Goal: Task Accomplishment & Management: Use online tool/utility

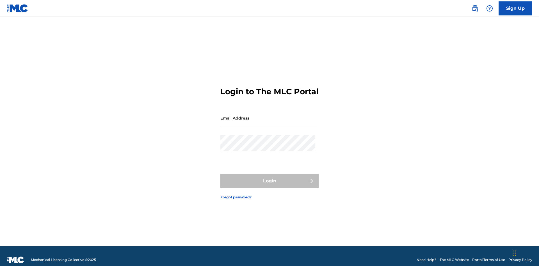
scroll to position [7, 0]
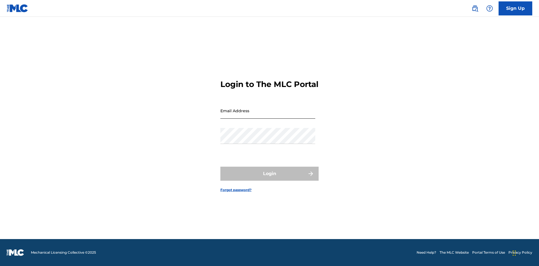
click at [268, 115] on input "Email Address" at bounding box center [268, 111] width 95 height 16
type input "[EMAIL_ADDRESS][DOMAIN_NAME]"
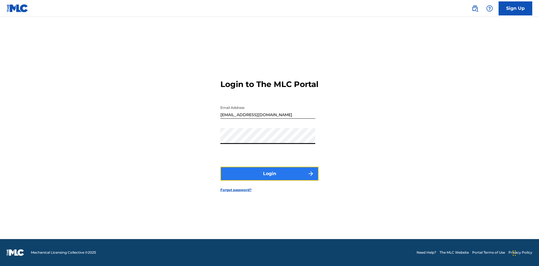
click at [270, 179] on button "Login" at bounding box center [270, 174] width 98 height 14
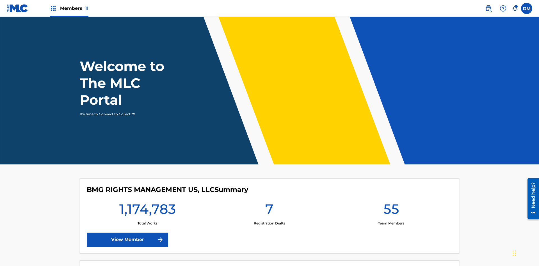
click at [69, 8] on span "Members 11" at bounding box center [74, 8] width 28 height 6
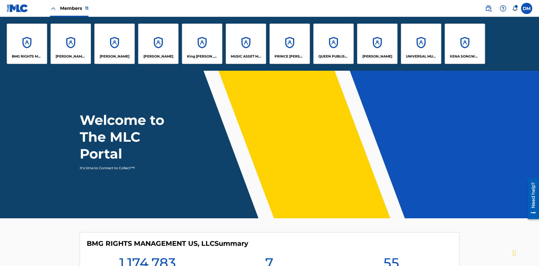
scroll to position [20, 0]
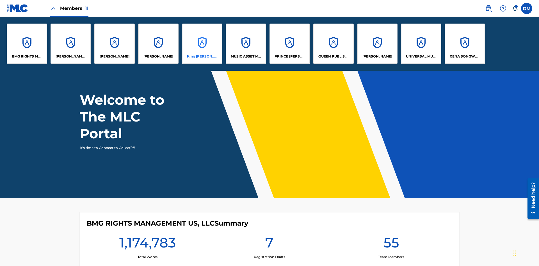
click at [202, 56] on p "King McTesterson" at bounding box center [202, 56] width 31 height 5
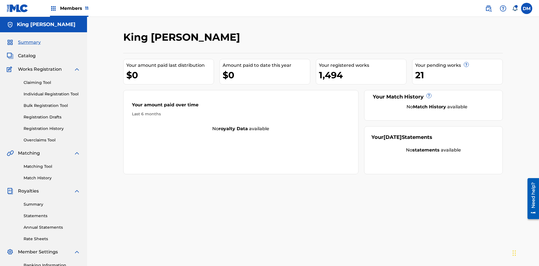
scroll to position [58, 0]
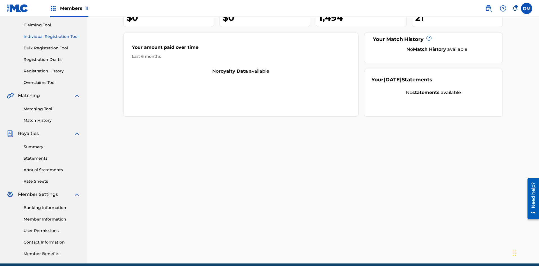
click at [52, 37] on link "Individual Registration Tool" at bounding box center [52, 37] width 57 height 6
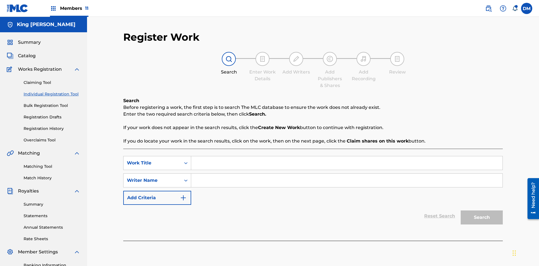
scroll to position [82, 0]
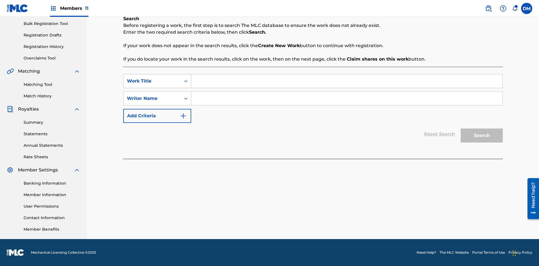
click at [152, 81] on div "Work Title" at bounding box center [152, 81] width 51 height 7
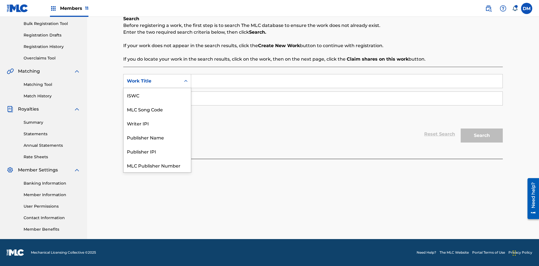
scroll to position [14, 0]
click at [157, 88] on div "ISWC" at bounding box center [157, 81] width 67 height 14
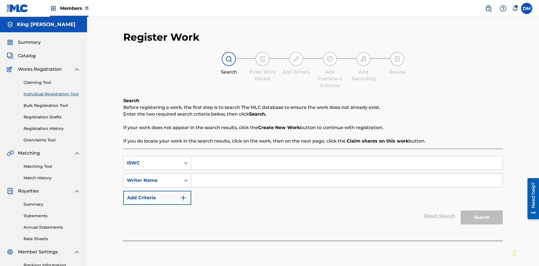
scroll to position [82, 0]
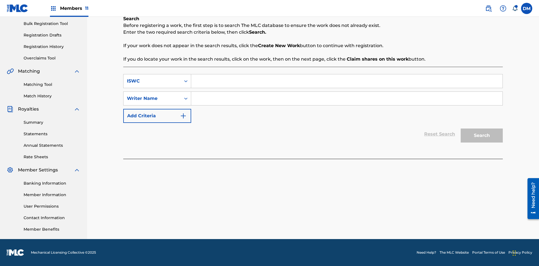
click at [347, 81] on input "Search Form" at bounding box center [347, 80] width 312 height 13
type input "T9645292484"
click at [347, 99] on input "Search Form" at bounding box center [347, 98] width 312 height 13
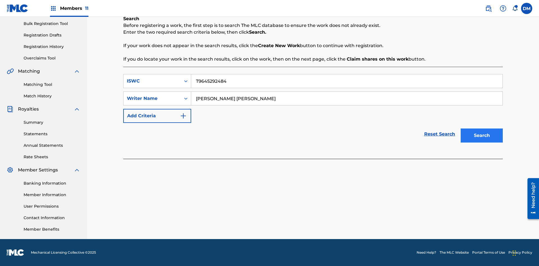
type input "TOM ZACHARY SEBASTIAN POHJOLA"
click at [482, 136] on button "Search" at bounding box center [482, 136] width 42 height 14
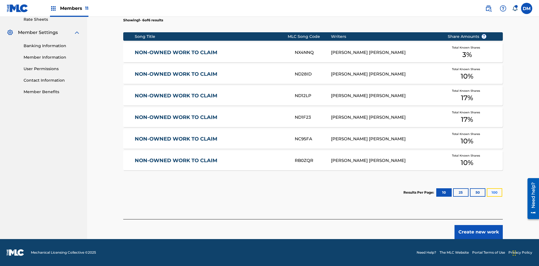
click at [487, 193] on button "100" at bounding box center [494, 193] width 15 height 8
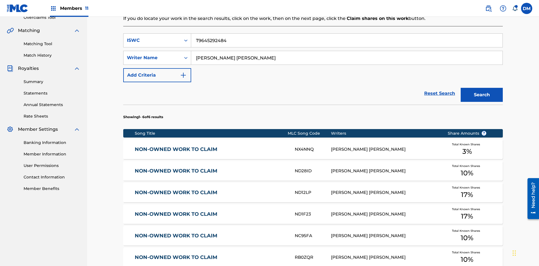
click at [347, 40] on input "T9645292484" at bounding box center [347, 40] width 312 height 13
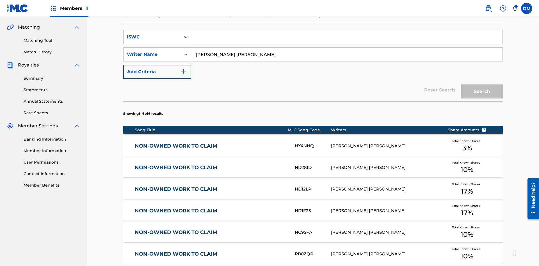
click at [152, 37] on div "ISWC" at bounding box center [152, 37] width 51 height 7
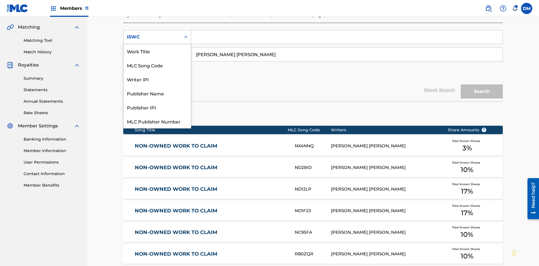
scroll to position [14, 0]
click at [157, 44] on div "Work Title" at bounding box center [157, 37] width 67 height 14
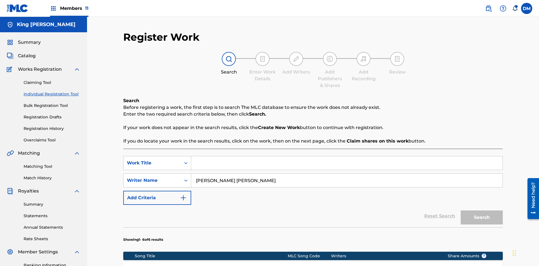
scroll to position [123, 0]
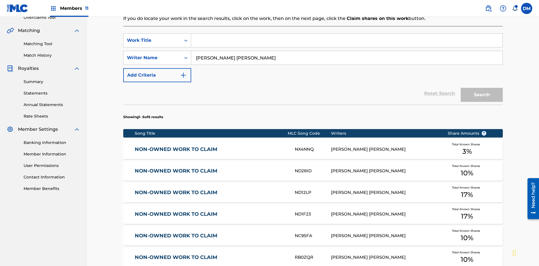
click at [347, 40] on input "Search Form" at bounding box center [347, 40] width 312 height 13
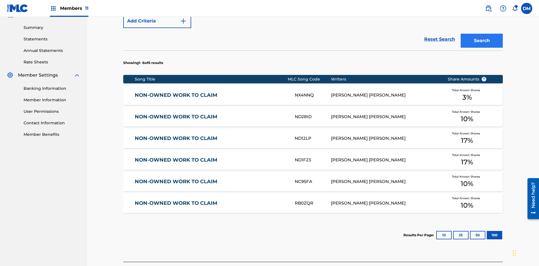
type input "NON-OWNED WORK TO CLAIM"
click at [482, 41] on button "Search" at bounding box center [482, 41] width 42 height 14
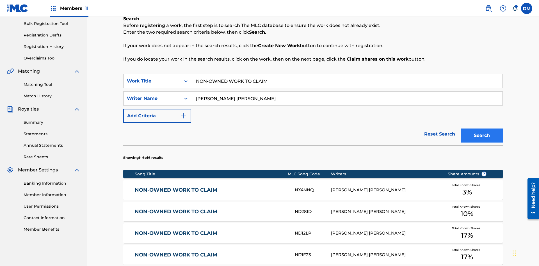
scroll to position [220, 0]
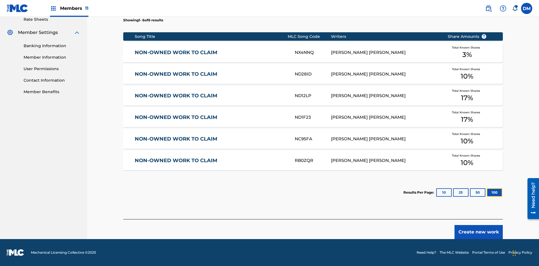
click at [487, 193] on button "100" at bounding box center [494, 193] width 15 height 8
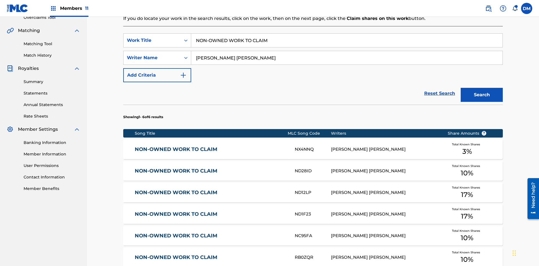
click at [347, 40] on input "NON-OWNED WORK TO CLAIM" at bounding box center [347, 40] width 312 height 13
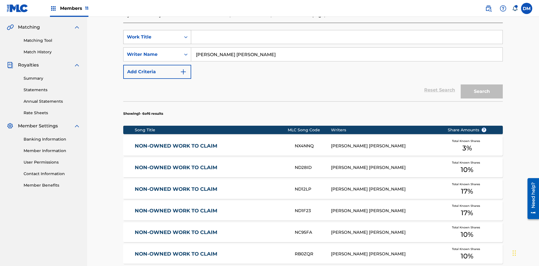
click at [152, 37] on div "Work Title" at bounding box center [152, 37] width 51 height 7
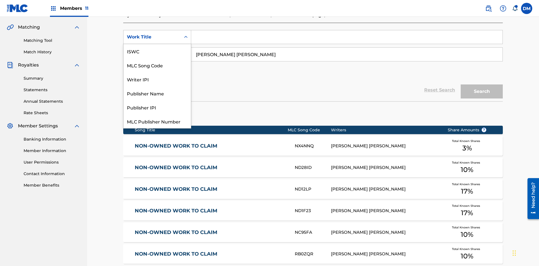
scroll to position [14, 0]
click at [157, 51] on div "MLC Song Code" at bounding box center [157, 51] width 67 height 14
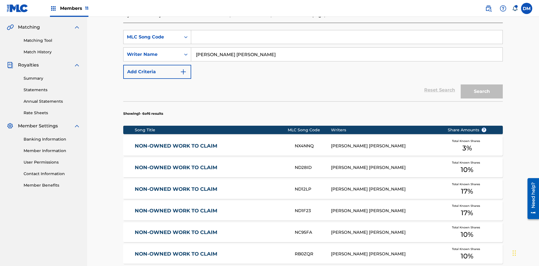
scroll to position [123, 0]
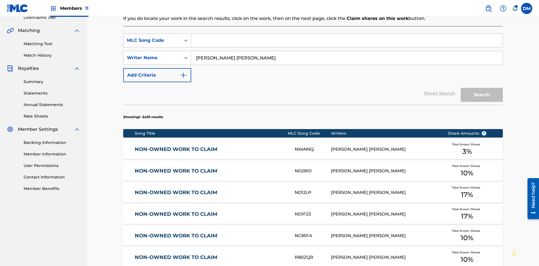
click at [347, 40] on input "Search Form" at bounding box center [347, 40] width 312 height 13
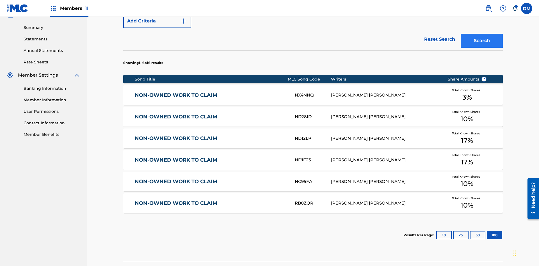
type input "RB0ZQR"
click at [482, 41] on button "Search" at bounding box center [482, 41] width 42 height 14
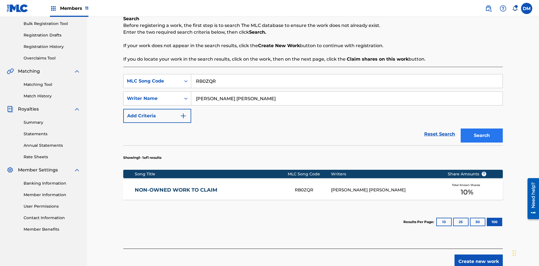
scroll to position [112, 0]
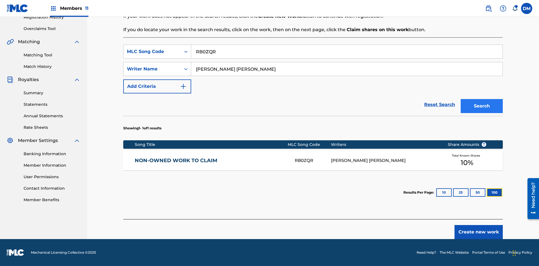
click at [487, 193] on button "100" at bounding box center [494, 193] width 15 height 8
click at [347, 52] on input "RB0ZQR" at bounding box center [347, 51] width 312 height 13
click at [152, 52] on div "MLC Song Code" at bounding box center [152, 51] width 51 height 7
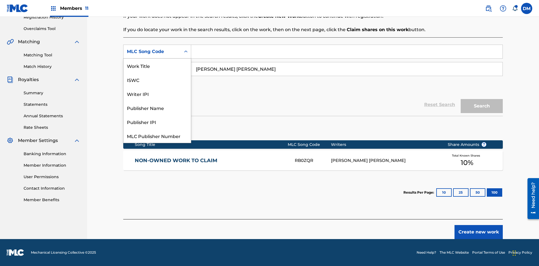
scroll to position [14, 0]
click at [157, 80] on div "Writer IPI" at bounding box center [157, 80] width 67 height 14
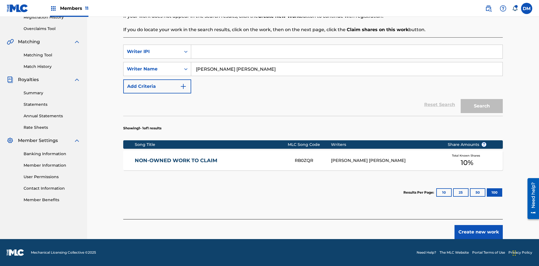
click at [347, 52] on input "Search Form" at bounding box center [347, 51] width 312 height 13
type input "00369275519"
click at [482, 106] on button "Search" at bounding box center [482, 106] width 42 height 14
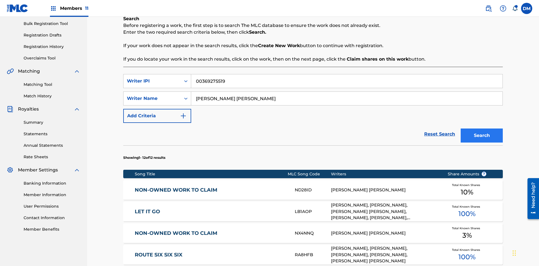
scroll to position [350, 0]
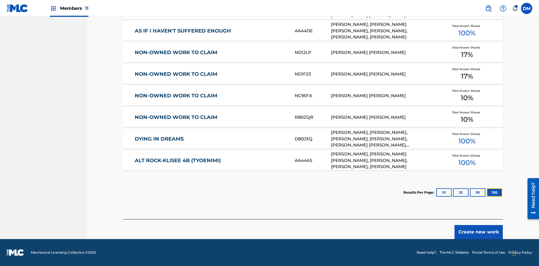
click at [487, 193] on button "100" at bounding box center [494, 193] width 15 height 8
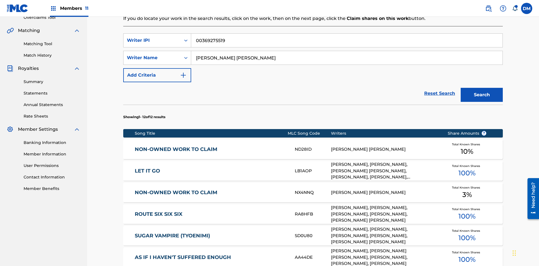
click at [347, 40] on input "00369275519" at bounding box center [347, 40] width 312 height 13
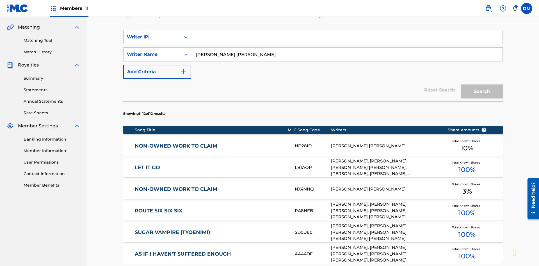
click at [152, 37] on div "Writer IPI" at bounding box center [152, 37] width 51 height 7
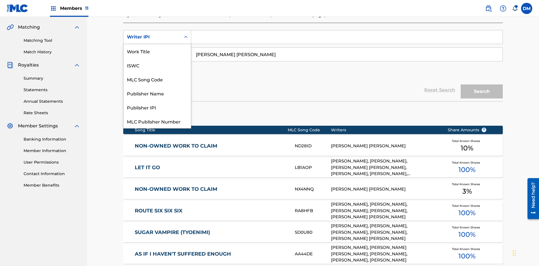
scroll to position [14, 0]
click at [157, 79] on div "Publisher Name" at bounding box center [157, 79] width 67 height 14
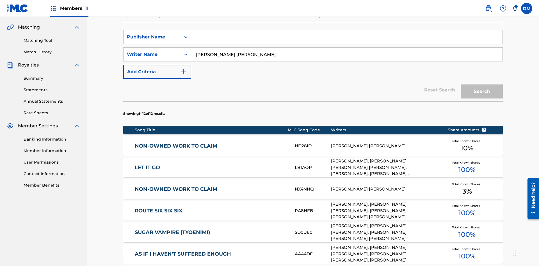
scroll to position [123, 0]
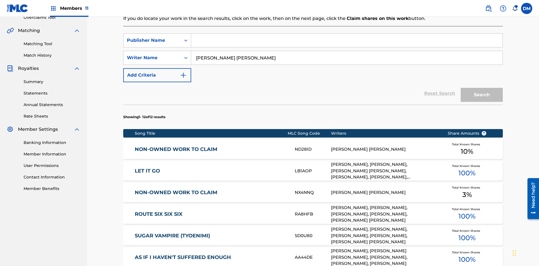
click at [347, 40] on input "Search Form" at bounding box center [347, 40] width 312 height 13
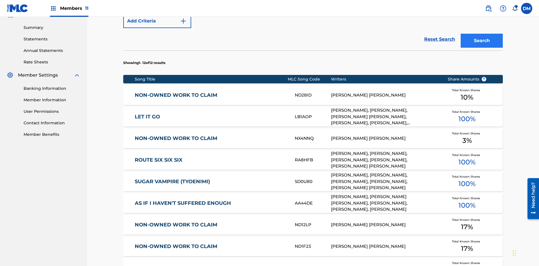
type input "Xena Songwriter"
click at [482, 41] on button "Search" at bounding box center [482, 41] width 42 height 14
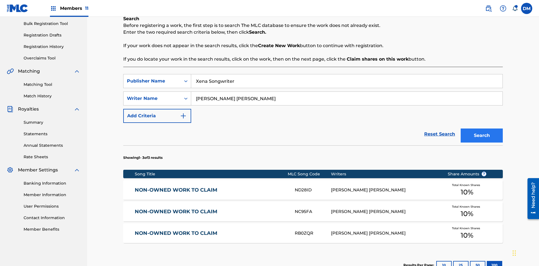
scroll to position [155, 0]
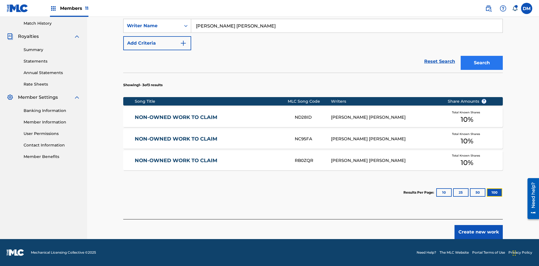
click at [487, 193] on button "100" at bounding box center [494, 193] width 15 height 8
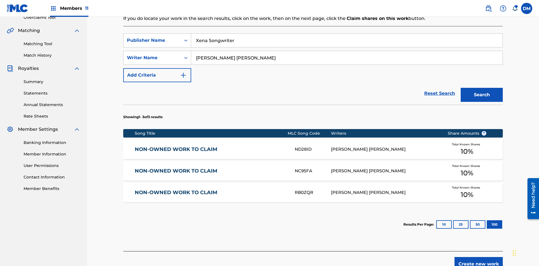
click at [347, 40] on input "Xena Songwriter" at bounding box center [347, 40] width 312 height 13
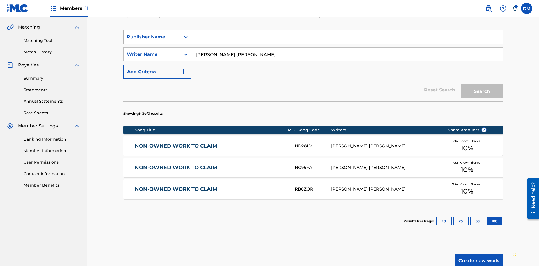
click at [152, 37] on div "Publisher Name" at bounding box center [152, 37] width 51 height 7
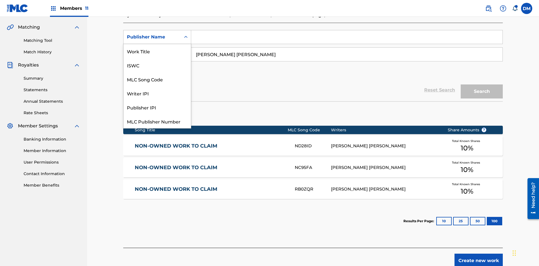
scroll to position [14, 0]
click at [157, 93] on div "Publisher IPI" at bounding box center [157, 93] width 67 height 14
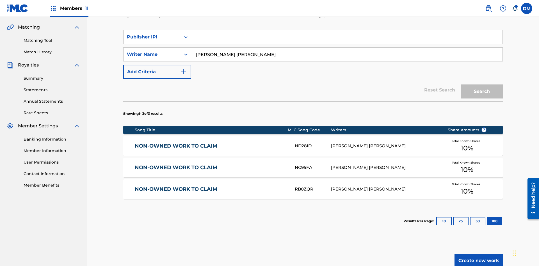
scroll to position [123, 0]
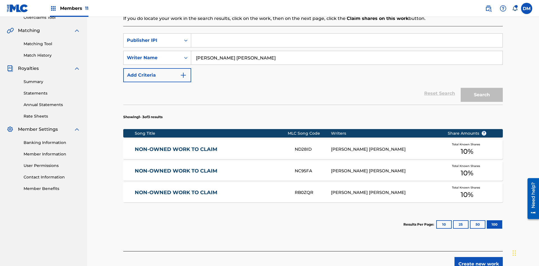
click at [347, 40] on input "Search Form" at bounding box center [347, 40] width 312 height 13
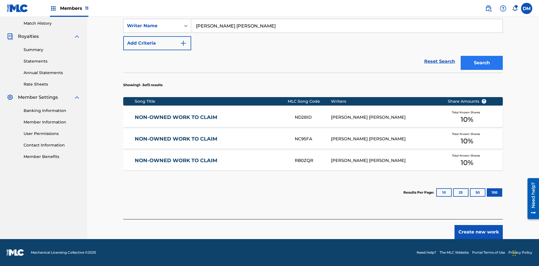
type input "99184874065"
click at [482, 63] on button "Search" at bounding box center [482, 63] width 42 height 14
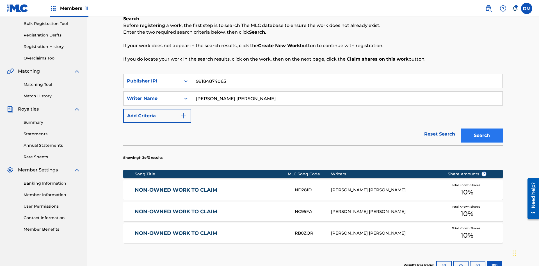
scroll to position [155, 0]
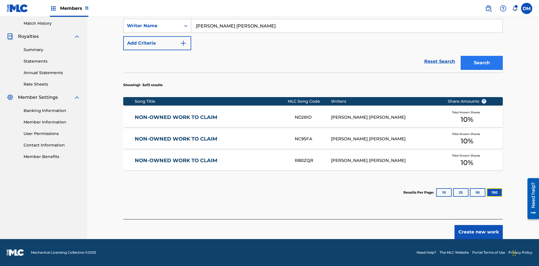
click at [487, 193] on button "100" at bounding box center [494, 193] width 15 height 8
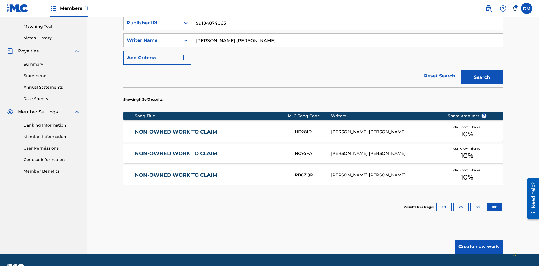
click at [347, 40] on input "TOM ZACHARY SEBASTIAN POHJOLA" at bounding box center [347, 40] width 312 height 13
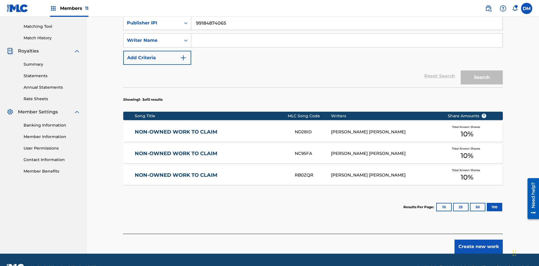
scroll to position [144, 0]
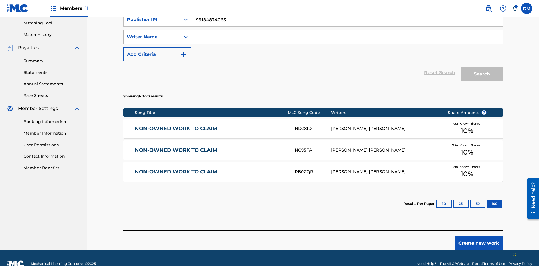
click at [152, 37] on div "Writer Name" at bounding box center [152, 37] width 51 height 7
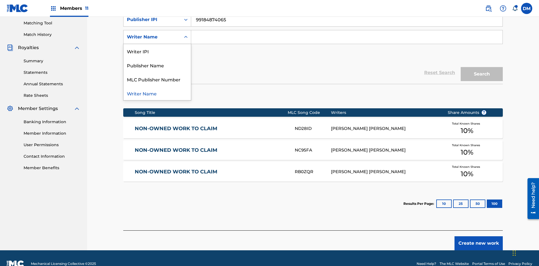
click at [157, 79] on div "MLC Publisher Number" at bounding box center [157, 79] width 67 height 14
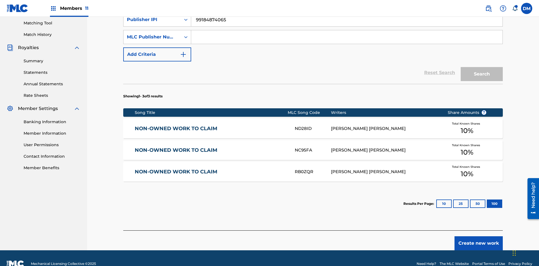
scroll to position [140, 0]
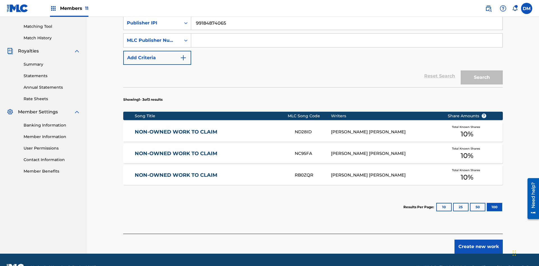
click at [347, 40] on input "Search Form" at bounding box center [347, 40] width 312 height 13
type input "P077WM"
click at [482, 71] on button "Search" at bounding box center [482, 78] width 42 height 14
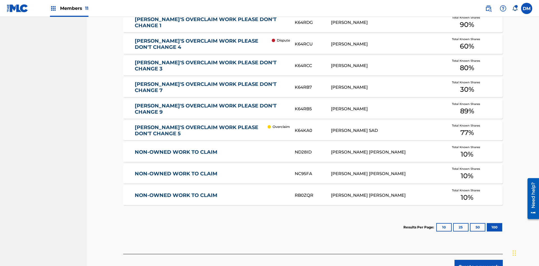
scroll to position [178, 0]
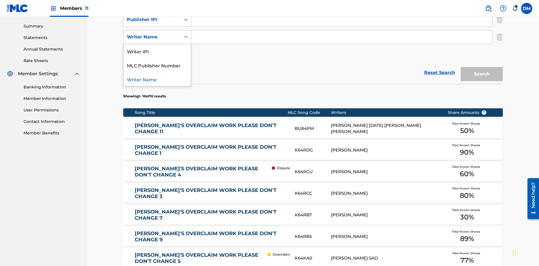
click at [157, 79] on div "Writer Name" at bounding box center [157, 79] width 67 height 14
click at [157, 47] on button "Add Criteria" at bounding box center [157, 54] width 68 height 14
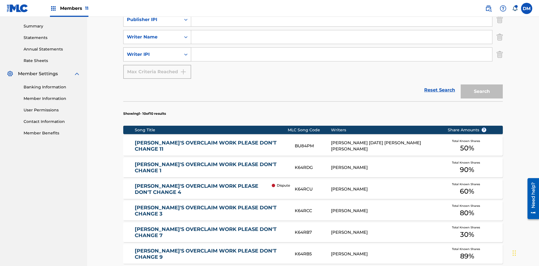
click at [152, 51] on div "Writer IPI" at bounding box center [152, 54] width 51 height 7
click at [157, 62] on div "MLC Publisher Number" at bounding box center [157, 69] width 67 height 14
type input "NON-OWNED WORK TO CLAIM"
click at [347, 9] on input "Search Form" at bounding box center [347, 2] width 312 height 13
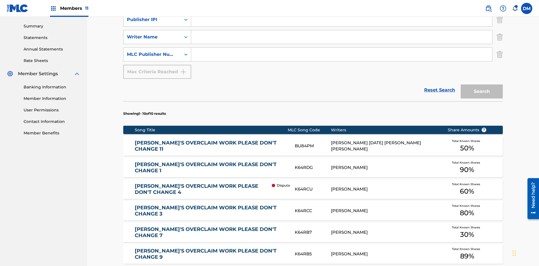
type input "Xena Songwriter"
click at [342, 26] on input "Search Form" at bounding box center [341, 19] width 301 height 13
type input "99184874065"
click at [342, 40] on input "Search Form" at bounding box center [341, 36] width 301 height 13
type input "TOM ZACHARY SEBASTIAN POHJOLA"
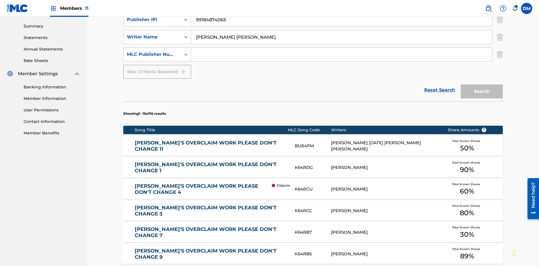
click at [342, 48] on input "Search Form" at bounding box center [341, 54] width 301 height 13
type input "P077WM"
click at [482, 85] on button "Search" at bounding box center [482, 92] width 42 height 14
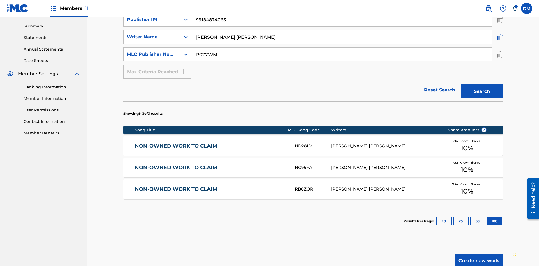
click at [500, 27] on img "Search Form" at bounding box center [500, 20] width 6 height 14
click at [500, 41] on img "Search Form" at bounding box center [500, 37] width 6 height 14
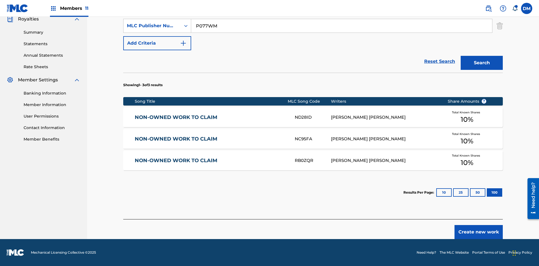
click at [347, 15] on input "Xena Songwriter" at bounding box center [347, 8] width 312 height 13
click at [342, 33] on input "P077WM" at bounding box center [341, 25] width 301 height 13
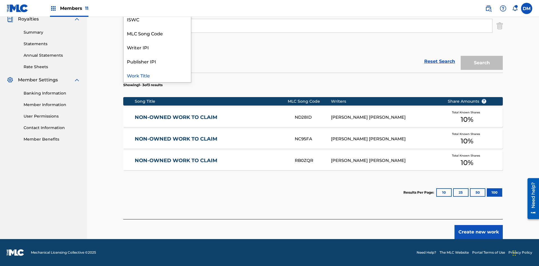
click at [157, 26] on div "ISWC" at bounding box center [157, 19] width 67 height 14
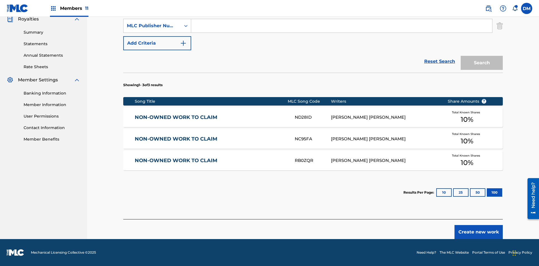
click at [152, 12] on div "Publisher Name" at bounding box center [152, 8] width 51 height 7
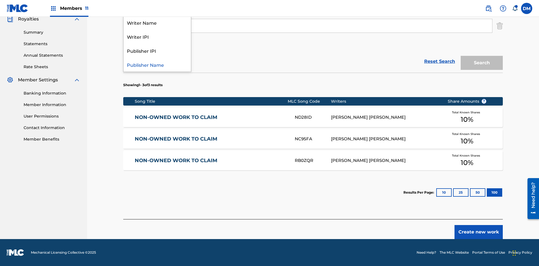
click at [157, 44] on div "Writer IPI" at bounding box center [157, 37] width 67 height 14
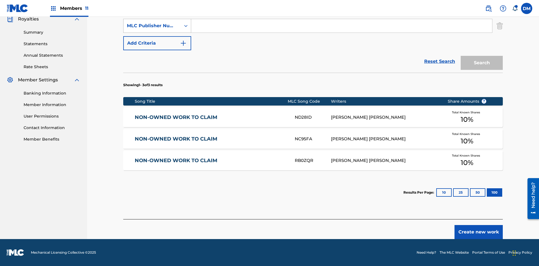
click at [152, 29] on div "MLC Publisher Number" at bounding box center [152, 25] width 51 height 7
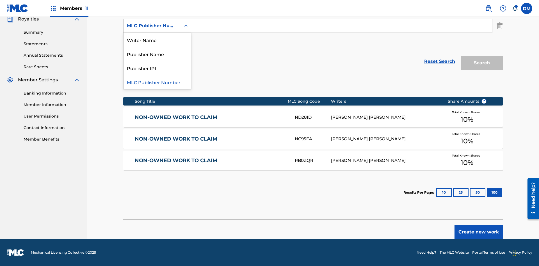
click at [157, 75] on div "Publisher IPI" at bounding box center [157, 68] width 67 height 14
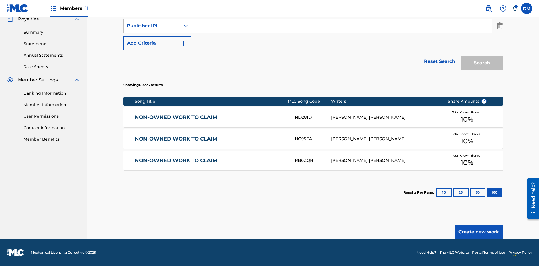
type input "T9645292484"
click at [347, 15] on input "Search Form" at bounding box center [347, 8] width 312 height 13
type input "00369275519"
click at [342, 33] on input "Search Form" at bounding box center [341, 25] width 301 height 13
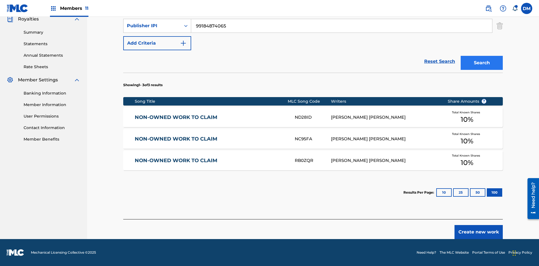
type input "99184874065"
click at [482, 63] on button "Search" at bounding box center [482, 63] width 42 height 14
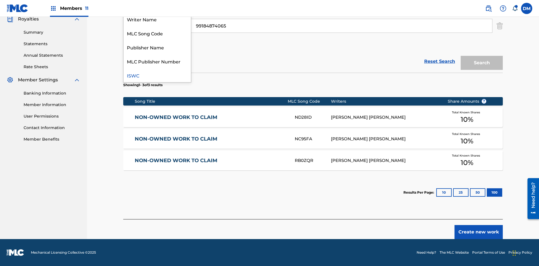
click at [157, 40] on div "MLC Song Code" at bounding box center [157, 33] width 67 height 14
